Goal: Task Accomplishment & Management: Manage account settings

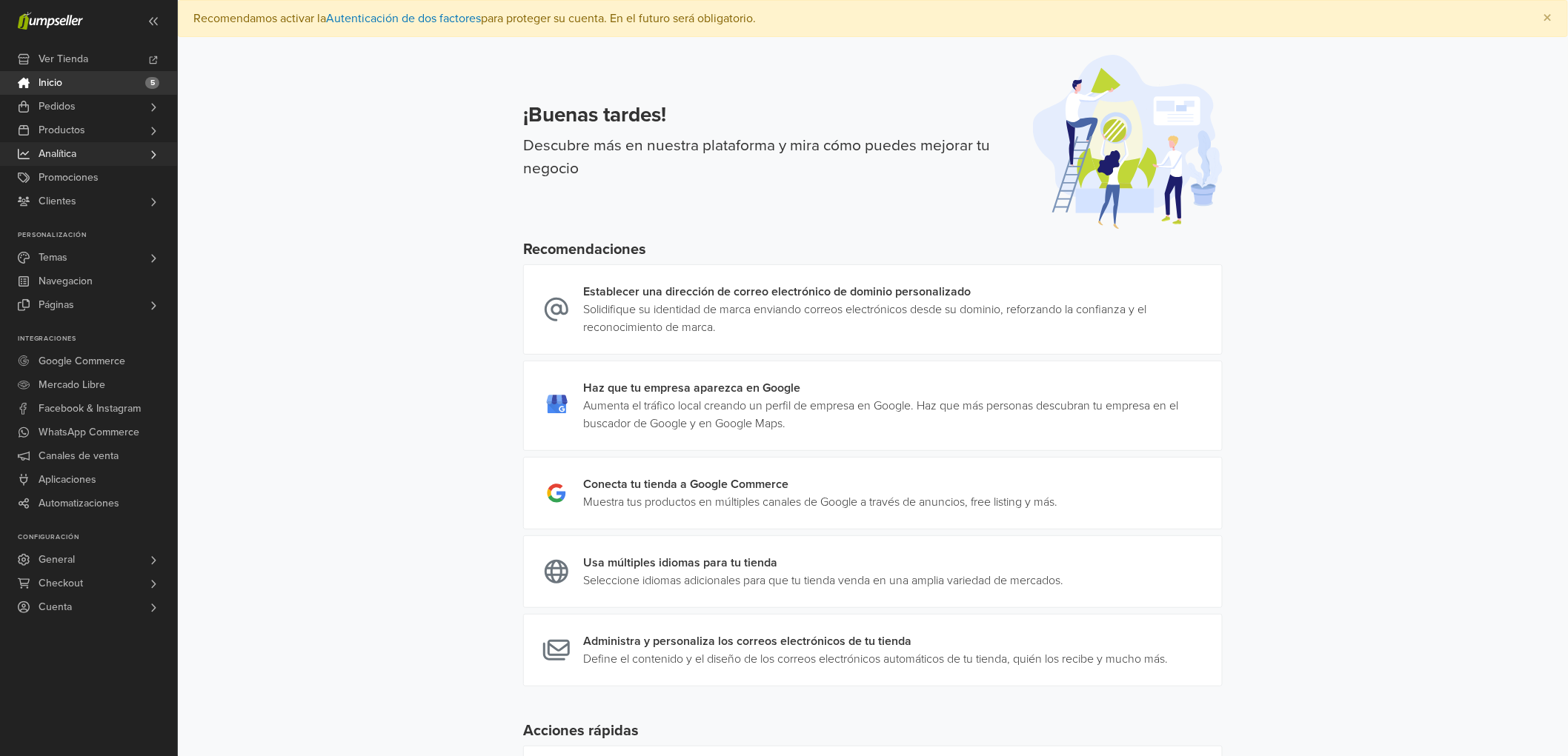
click at [74, 158] on span "Analítica" at bounding box center [57, 154] width 38 height 24
click at [64, 168] on span "Resumen" at bounding box center [63, 175] width 44 height 18
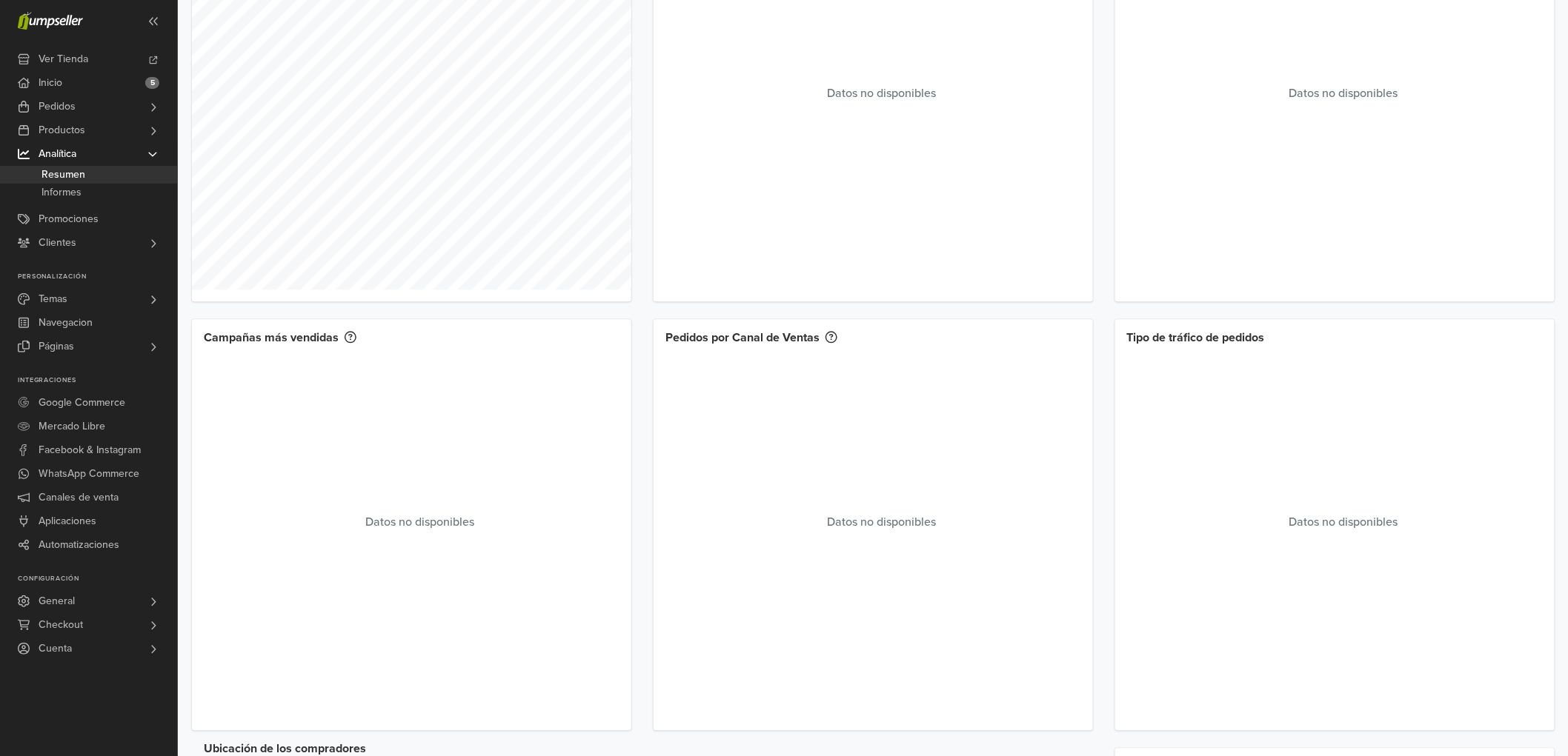
scroll to position [1152, 0]
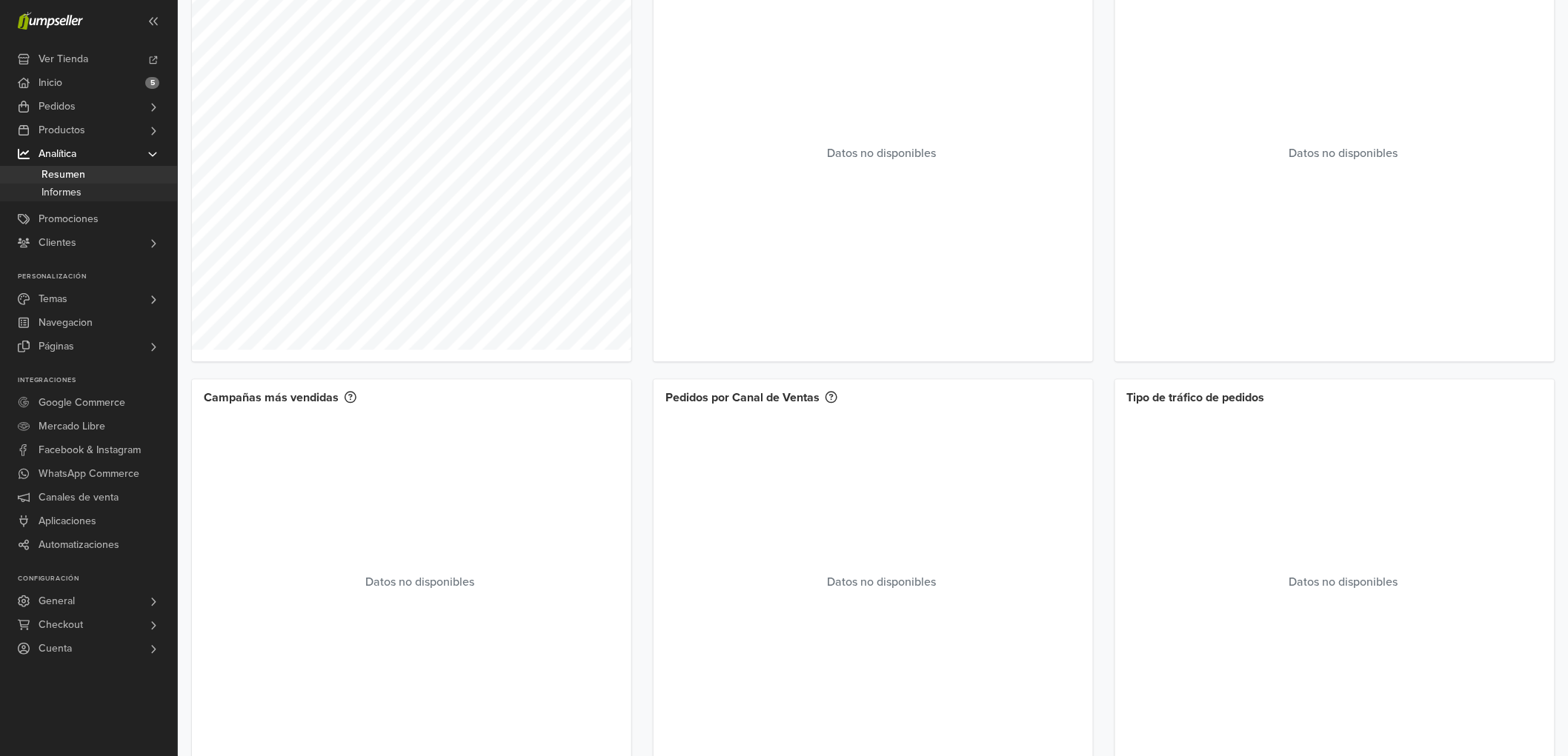
click at [71, 191] on span "Informes" at bounding box center [61, 192] width 40 height 18
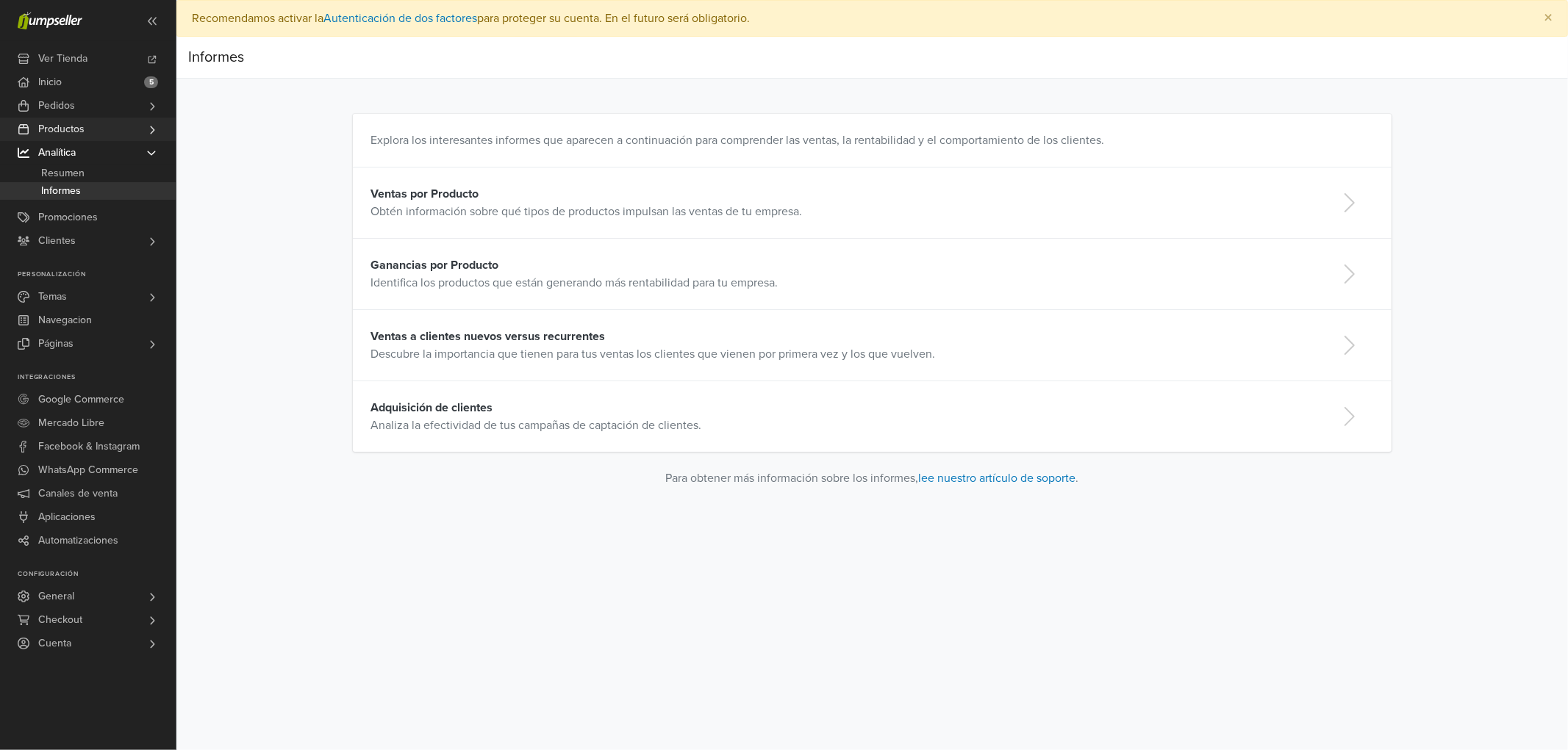
click at [69, 133] on span "Productos" at bounding box center [61, 129] width 46 height 24
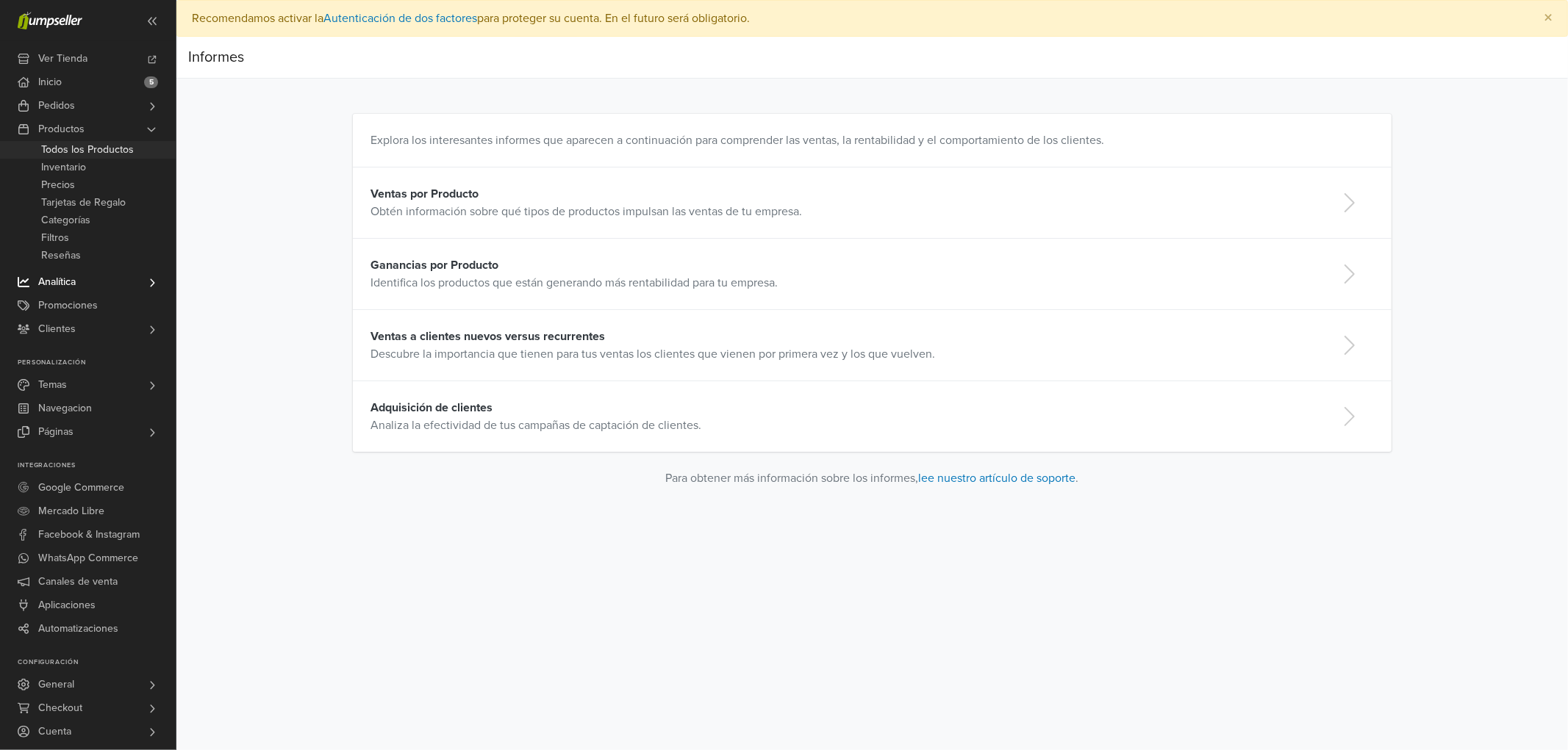
click at [85, 144] on span "Todos los Productos" at bounding box center [87, 150] width 92 height 17
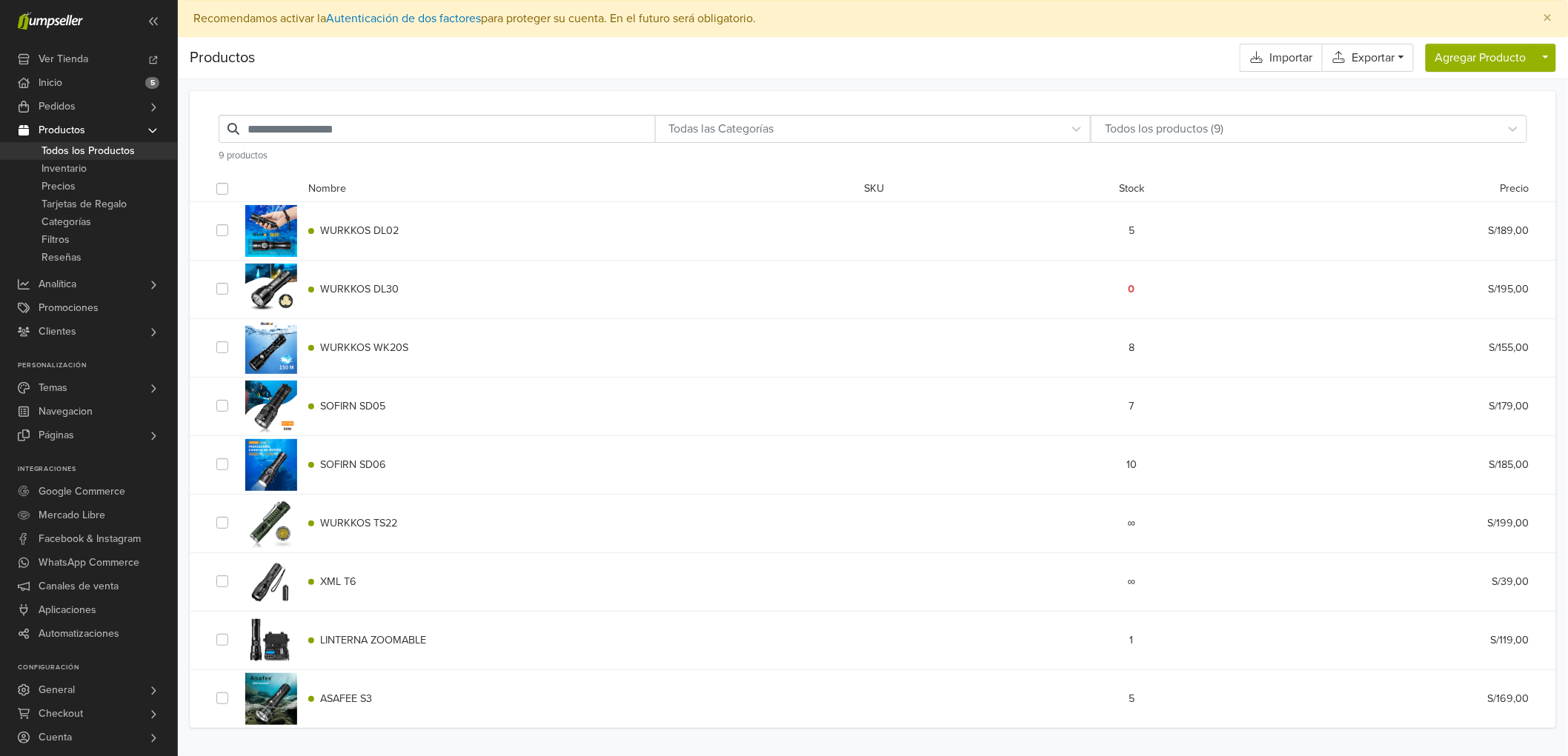
click at [373, 234] on span "WURKKOS DL02" at bounding box center [358, 231] width 78 height 12
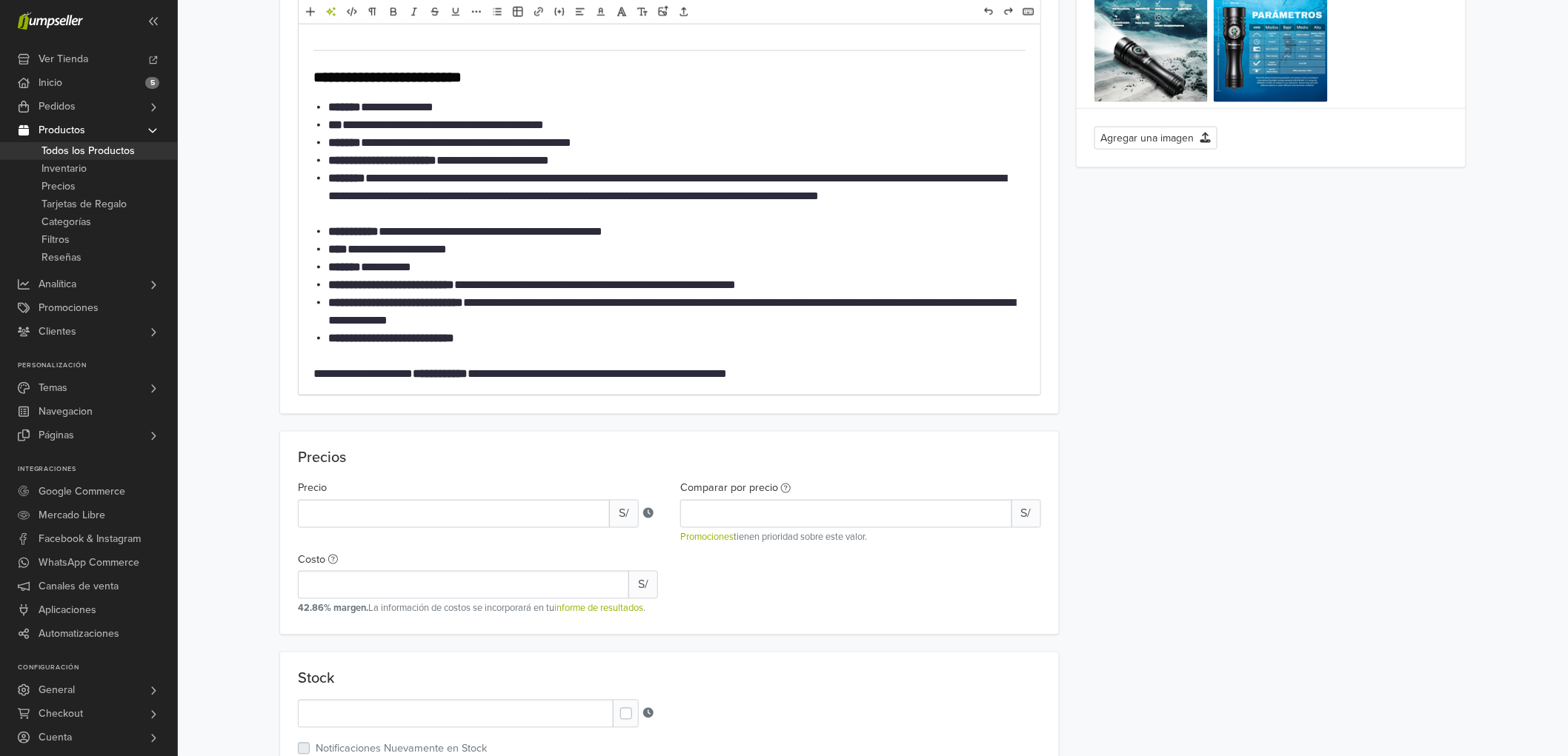
scroll to position [823, 0]
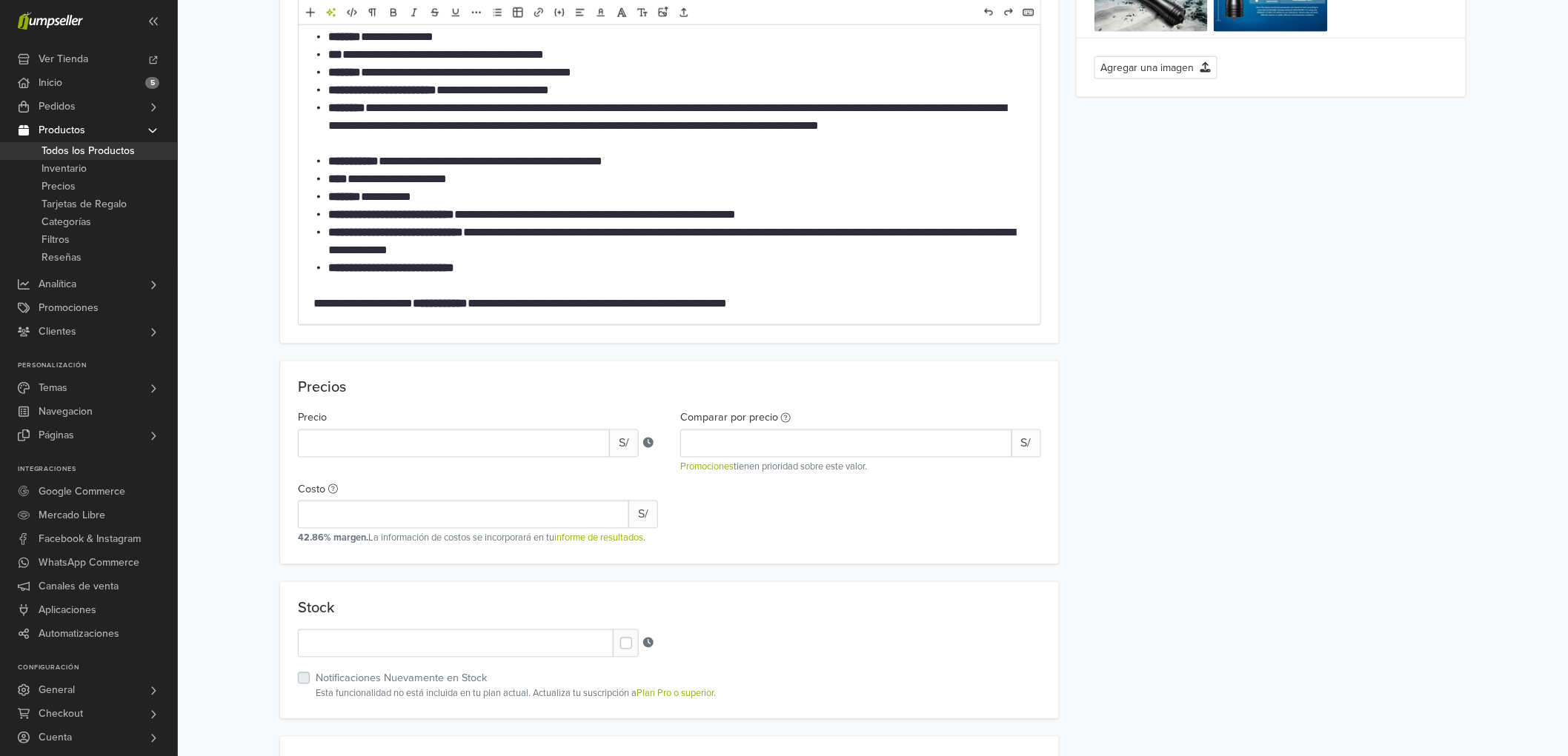
click at [69, 149] on span "Todos los Productos" at bounding box center [88, 151] width 93 height 18
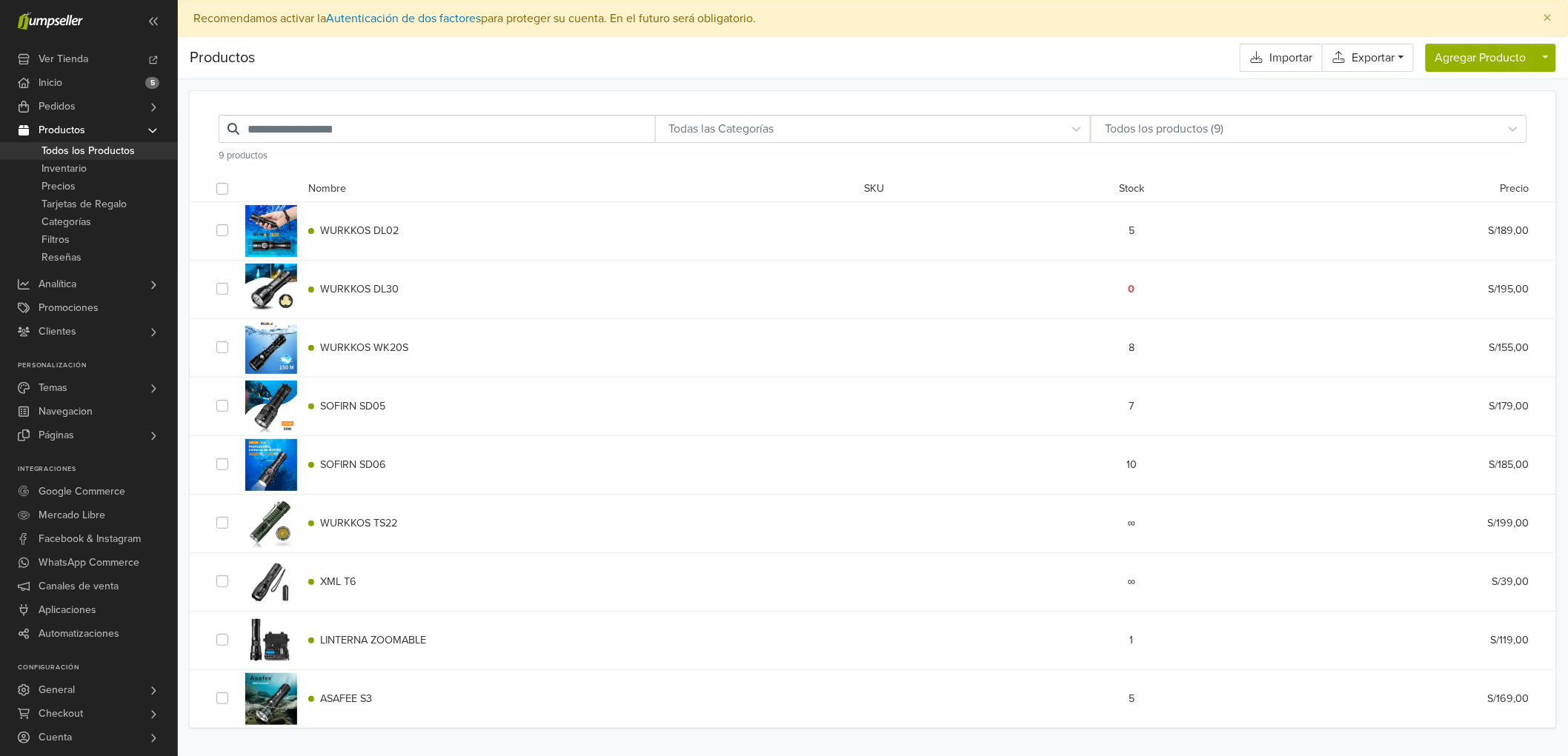
click at [356, 700] on span "ASAFEE S3" at bounding box center [345, 699] width 52 height 12
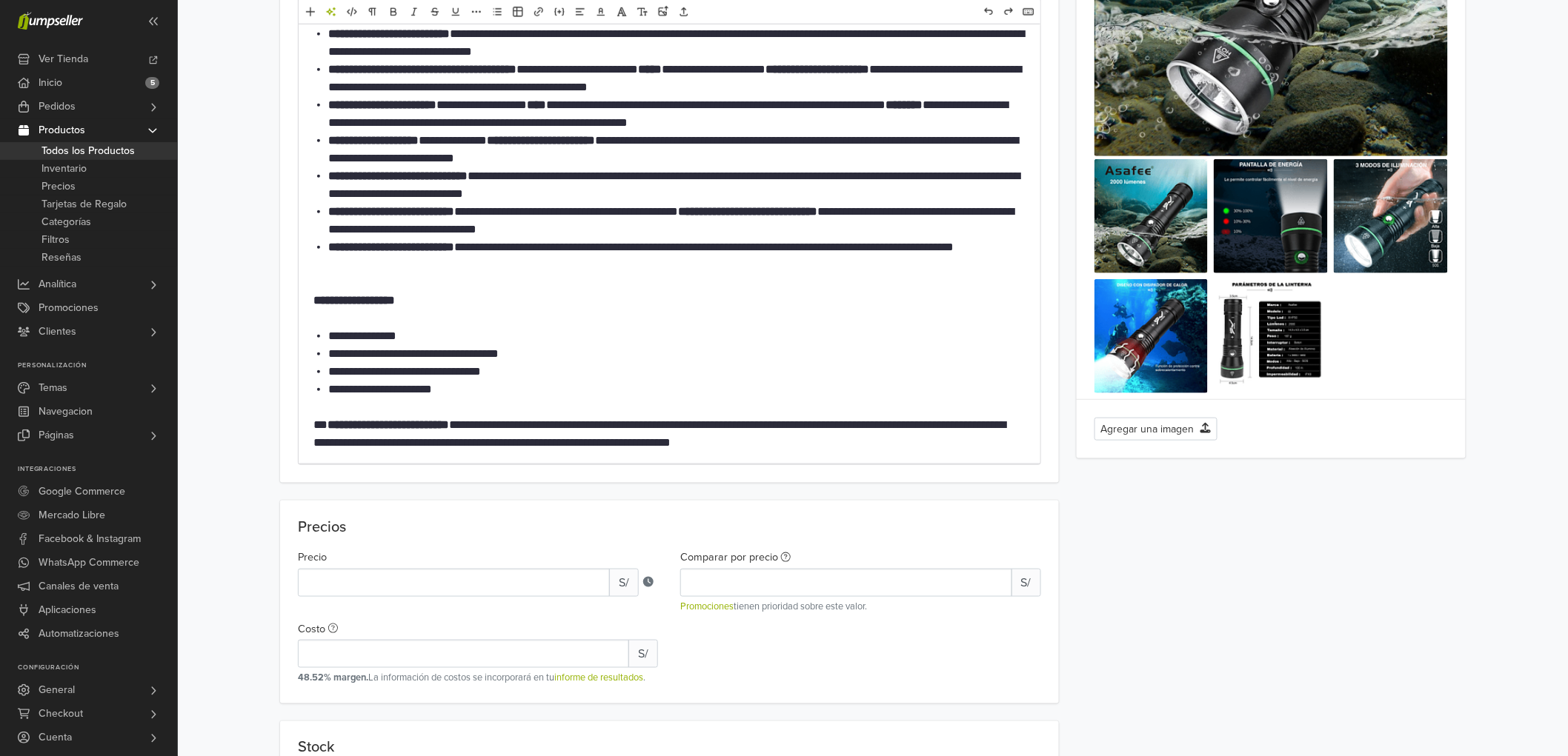
scroll to position [575, 0]
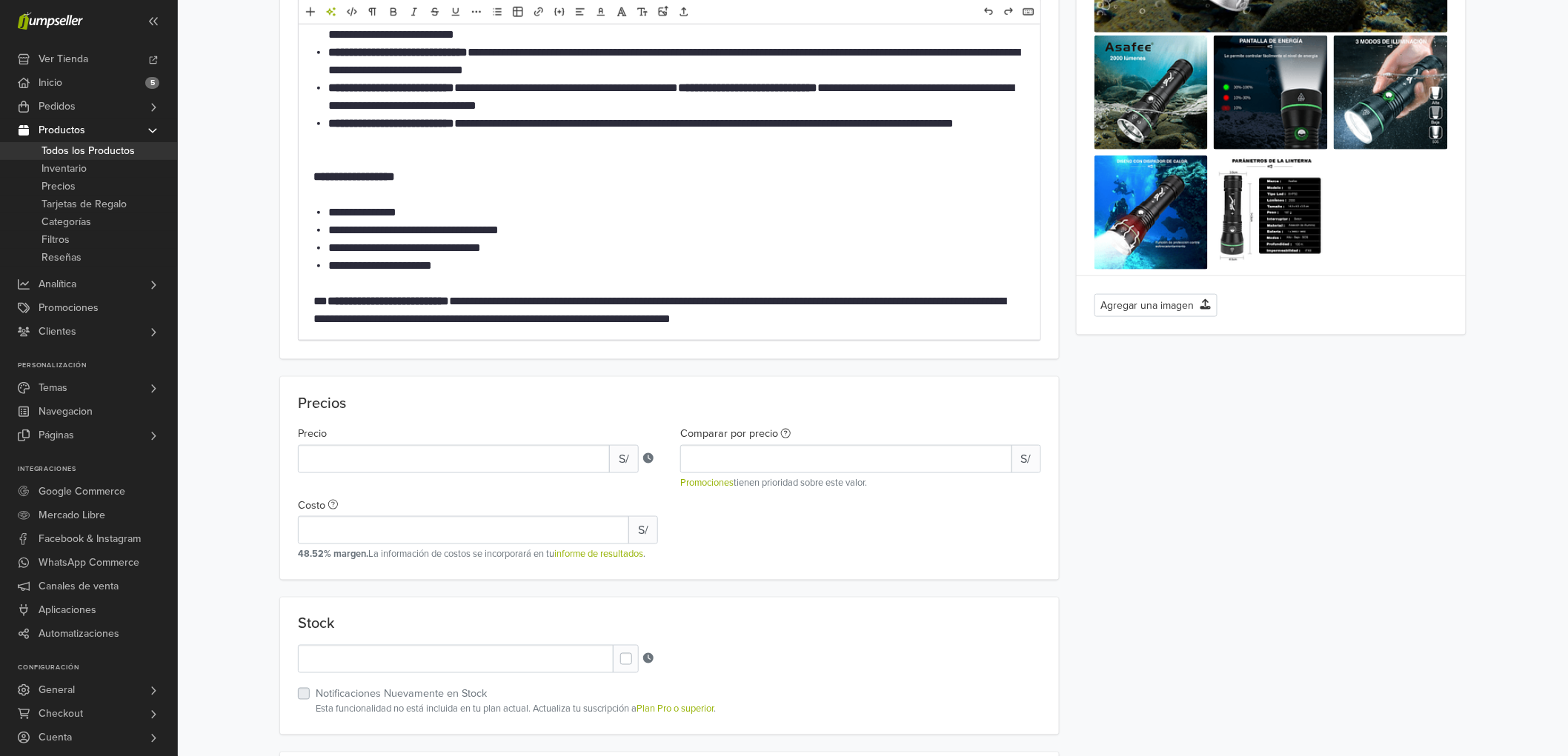
click at [69, 151] on span "Todos los Productos" at bounding box center [88, 151] width 93 height 18
